Goal: Information Seeking & Learning: Learn about a topic

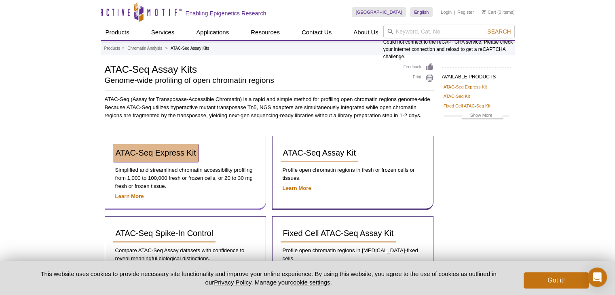
click at [185, 151] on span "ATAC-Seq Express Kit" at bounding box center [156, 152] width 80 height 9
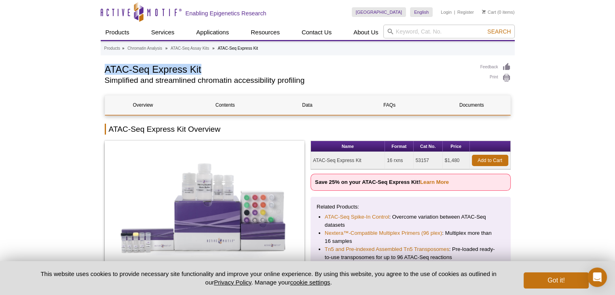
drag, startPoint x: 232, startPoint y: 68, endPoint x: 103, endPoint y: 69, distance: 128.9
copy h1 "ATAC-Seq Express Kit"
drag, startPoint x: 312, startPoint y: 160, endPoint x: 460, endPoint y: 160, distance: 147.9
click at [460, 160] on tr "ATAC-Seq Express Kit 16 rxns 53157 $1,480 Add to Cart" at bounding box center [410, 160] width 199 height 17
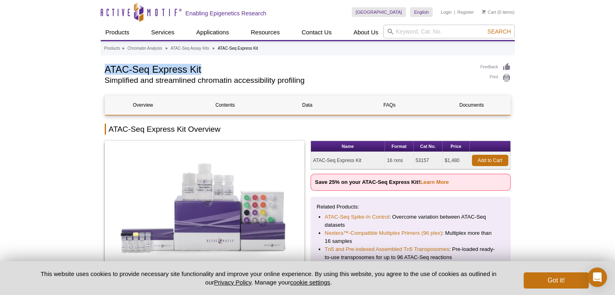
copy tr "ATAC-Seq Express Kit 16 rxns 53157 $1,480"
